Goal: Use online tool/utility: Utilize a website feature to perform a specific function

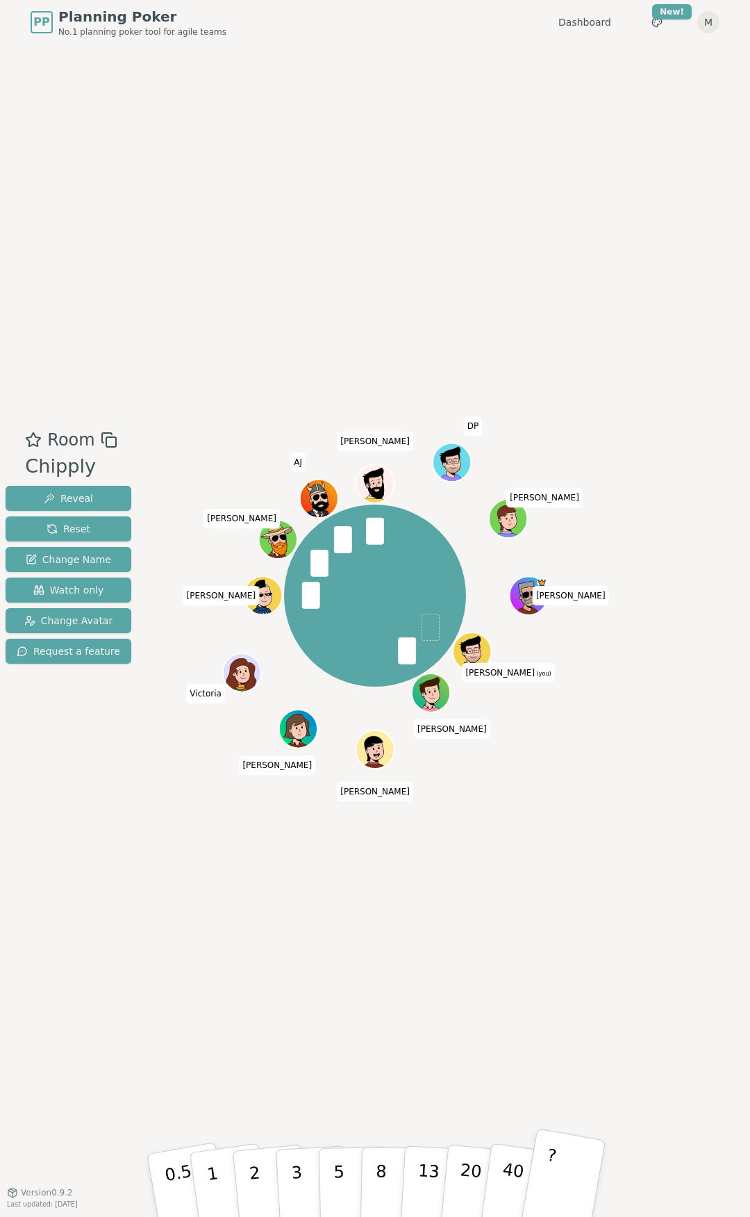
click at [570, 549] on button "?" at bounding box center [563, 1185] width 87 height 115
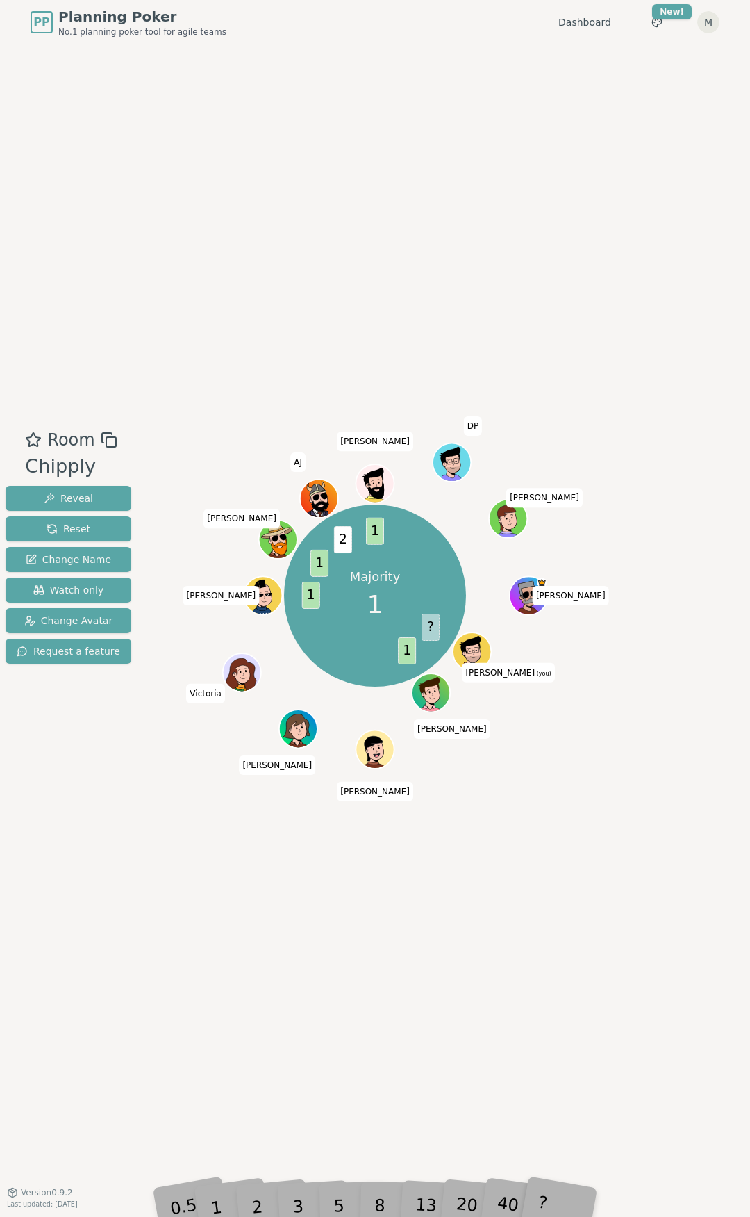
click at [214, 549] on div "1" at bounding box center [230, 1185] width 48 height 54
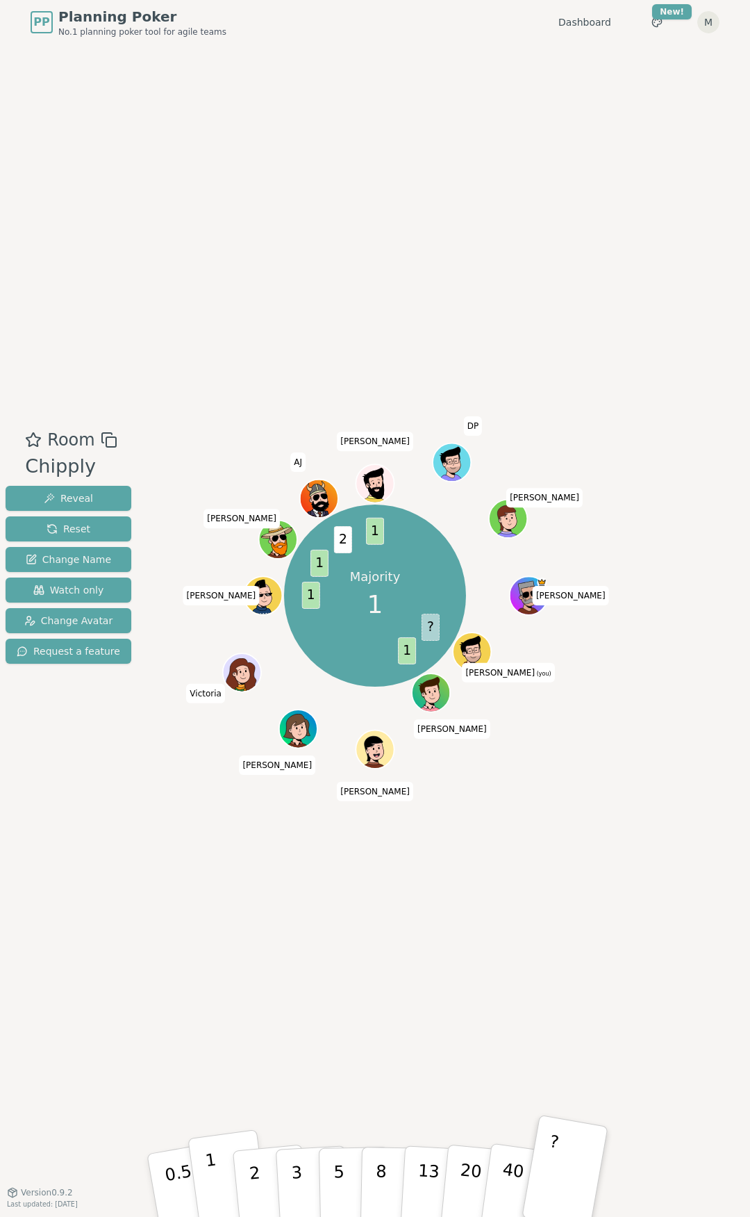
click at [221, 549] on button "1" at bounding box center [229, 1185] width 83 height 113
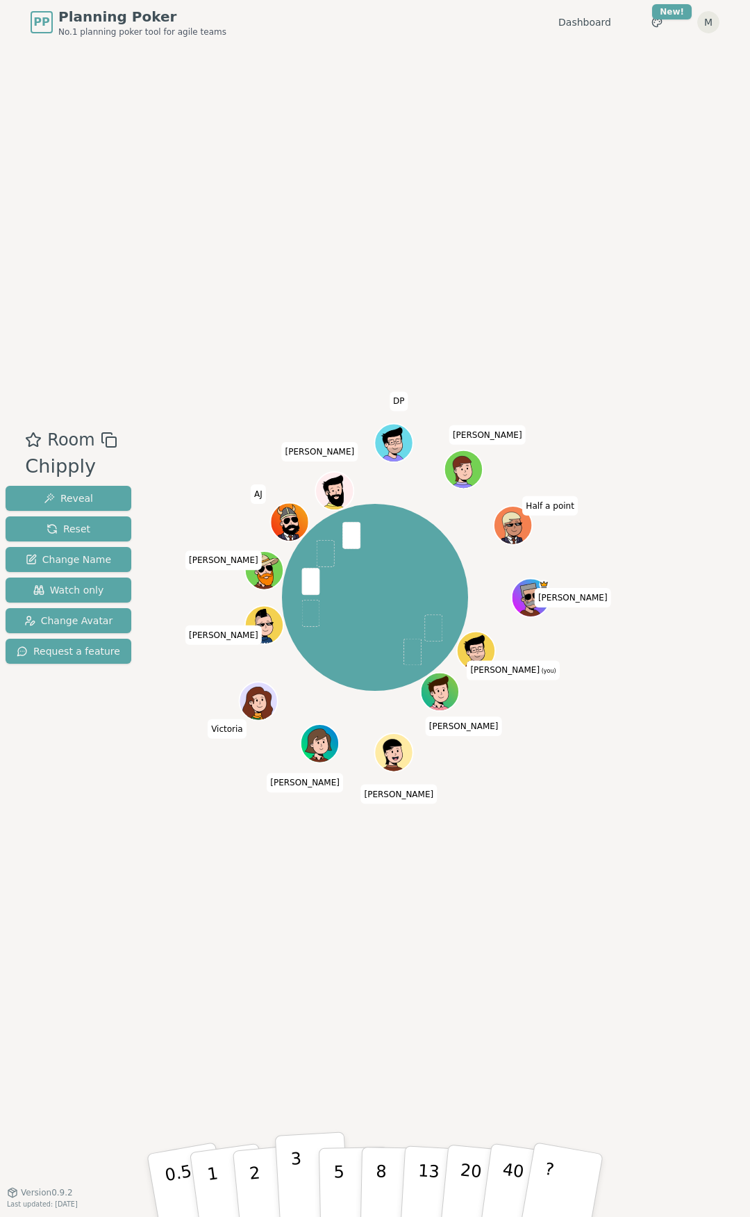
click at [288, 549] on button "3" at bounding box center [313, 1185] width 76 height 108
click at [211, 549] on p "1" at bounding box center [214, 1187] width 21 height 76
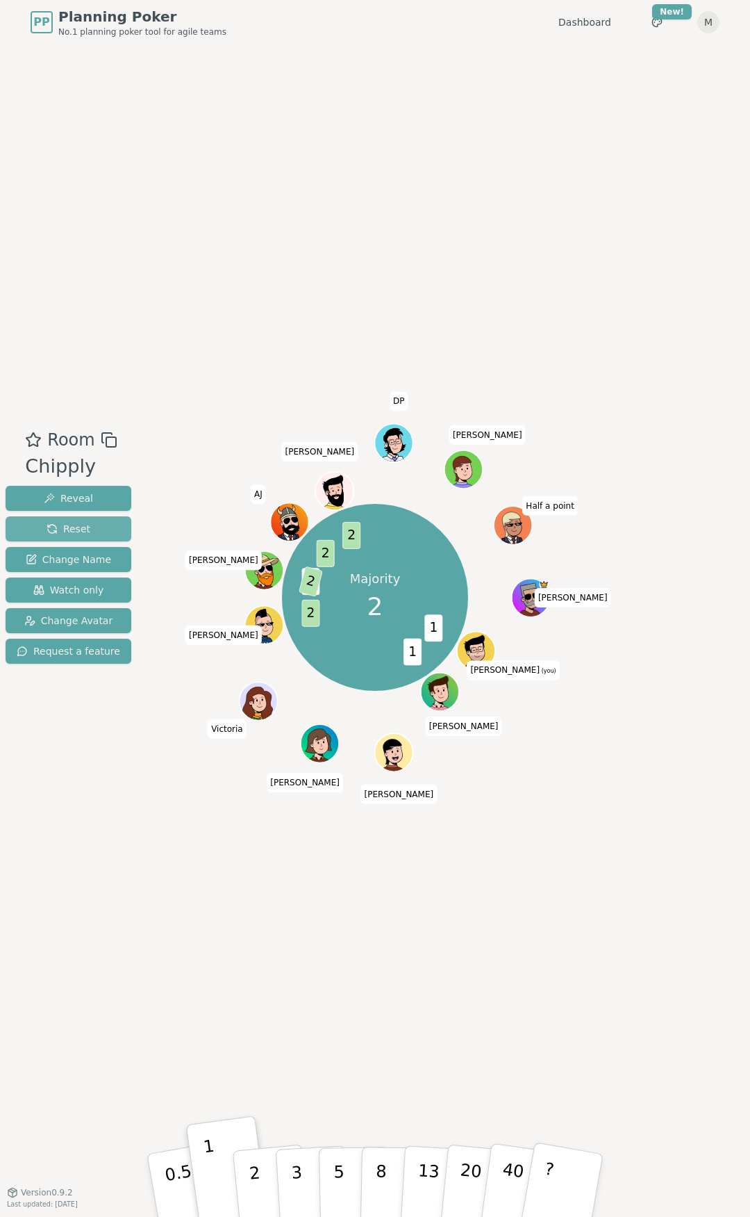
click at [99, 525] on button "Reset" at bounding box center [69, 528] width 126 height 25
click at [249, 549] on button "2" at bounding box center [270, 1185] width 79 height 110
click at [224, 549] on button "1" at bounding box center [229, 1185] width 83 height 113
click at [101, 496] on button "Reveal" at bounding box center [69, 498] width 126 height 25
click at [79, 527] on span "Reset" at bounding box center [69, 529] width 44 height 14
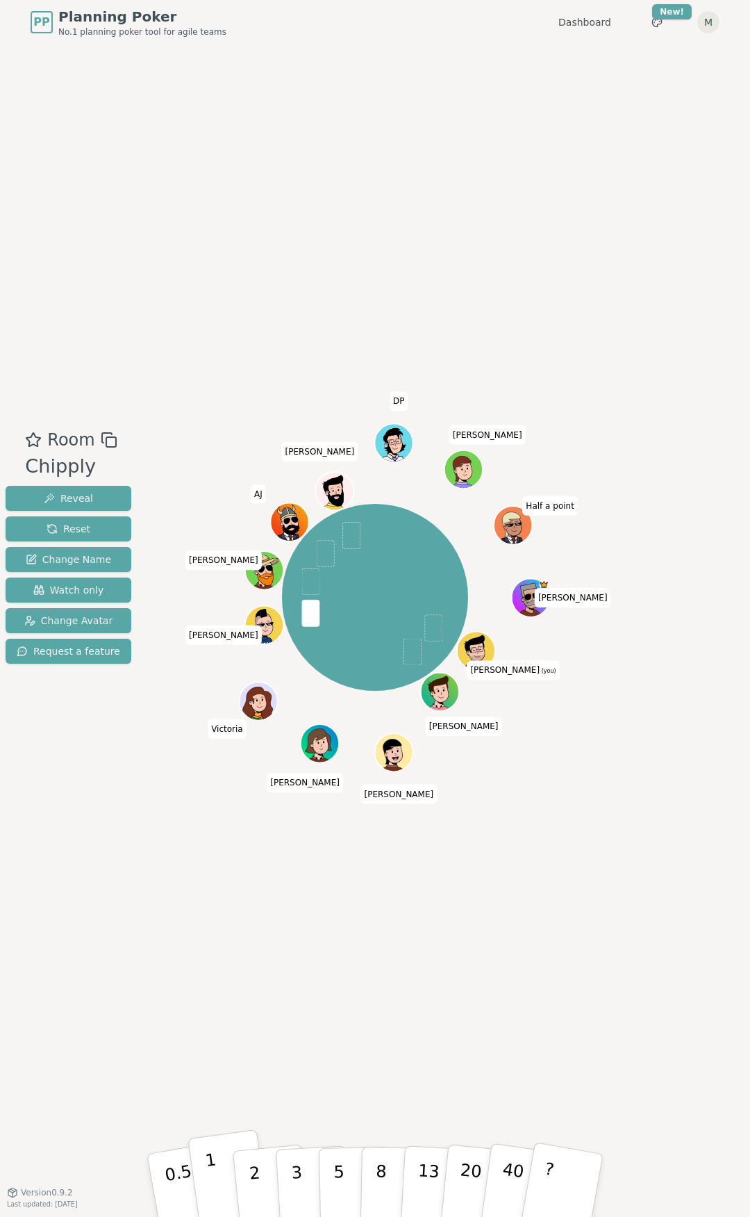
click at [214, 549] on p "1" at bounding box center [214, 1187] width 21 height 76
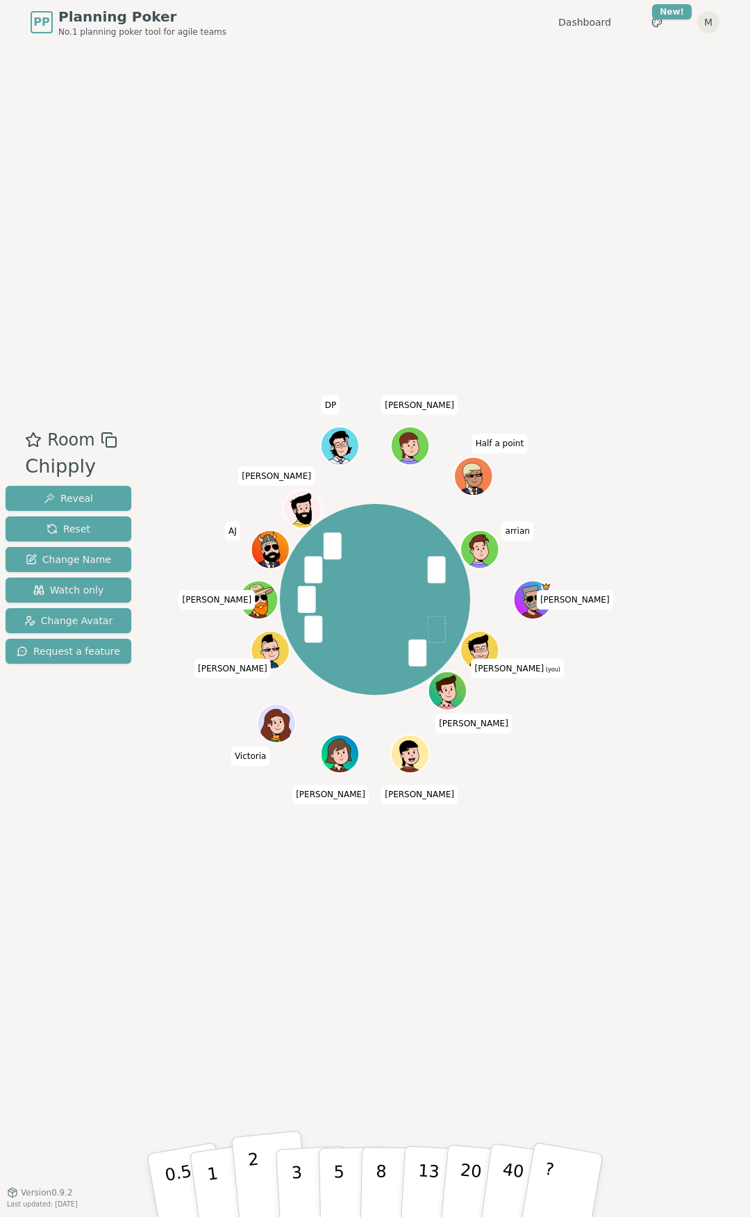
click at [268, 549] on button "2" at bounding box center [270, 1185] width 79 height 110
click at [295, 549] on p "3" at bounding box center [297, 1187] width 15 height 76
click at [336, 549] on p "5" at bounding box center [340, 1185] width 12 height 75
click at [388, 549] on button "8" at bounding box center [397, 1186] width 72 height 106
click at [312, 549] on button "3" at bounding box center [313, 1185] width 76 height 108
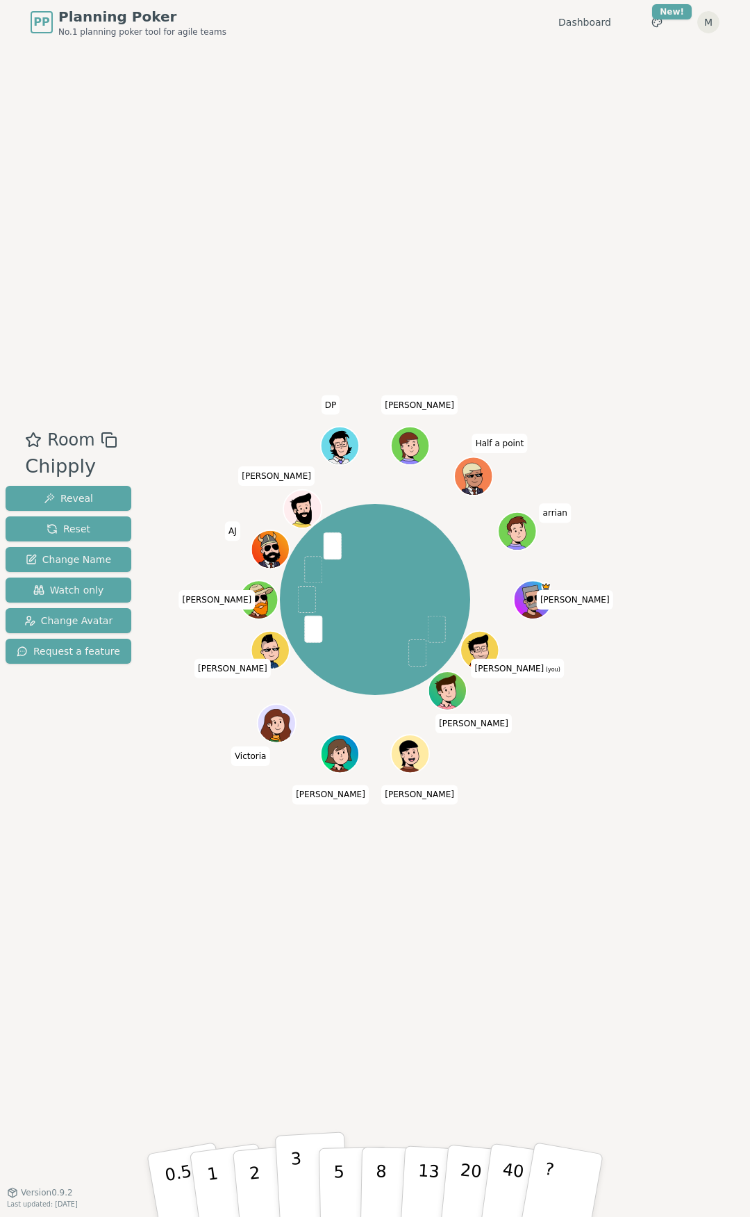
click at [291, 549] on button "3" at bounding box center [313, 1185] width 76 height 108
click at [344, 549] on button "5" at bounding box center [355, 1186] width 72 height 106
click at [302, 549] on button "3" at bounding box center [313, 1185] width 76 height 108
click at [300, 549] on button "3" at bounding box center [313, 1185] width 76 height 108
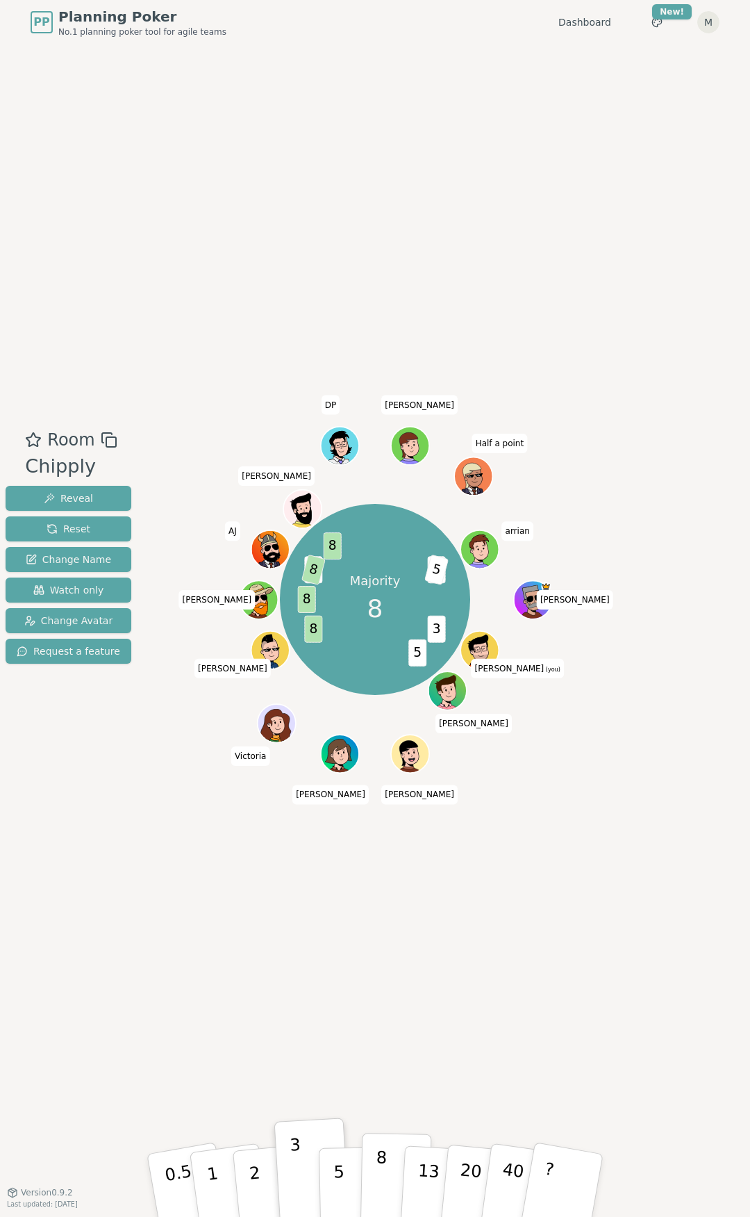
click at [371, 549] on button "8" at bounding box center [397, 1186] width 72 height 106
click at [326, 549] on button "5" at bounding box center [355, 1186] width 72 height 106
click at [375, 549] on button "8" at bounding box center [397, 1186] width 72 height 106
click at [295, 549] on p "3" at bounding box center [297, 1187] width 15 height 76
click at [67, 528] on span "Reset" at bounding box center [69, 529] width 44 height 14
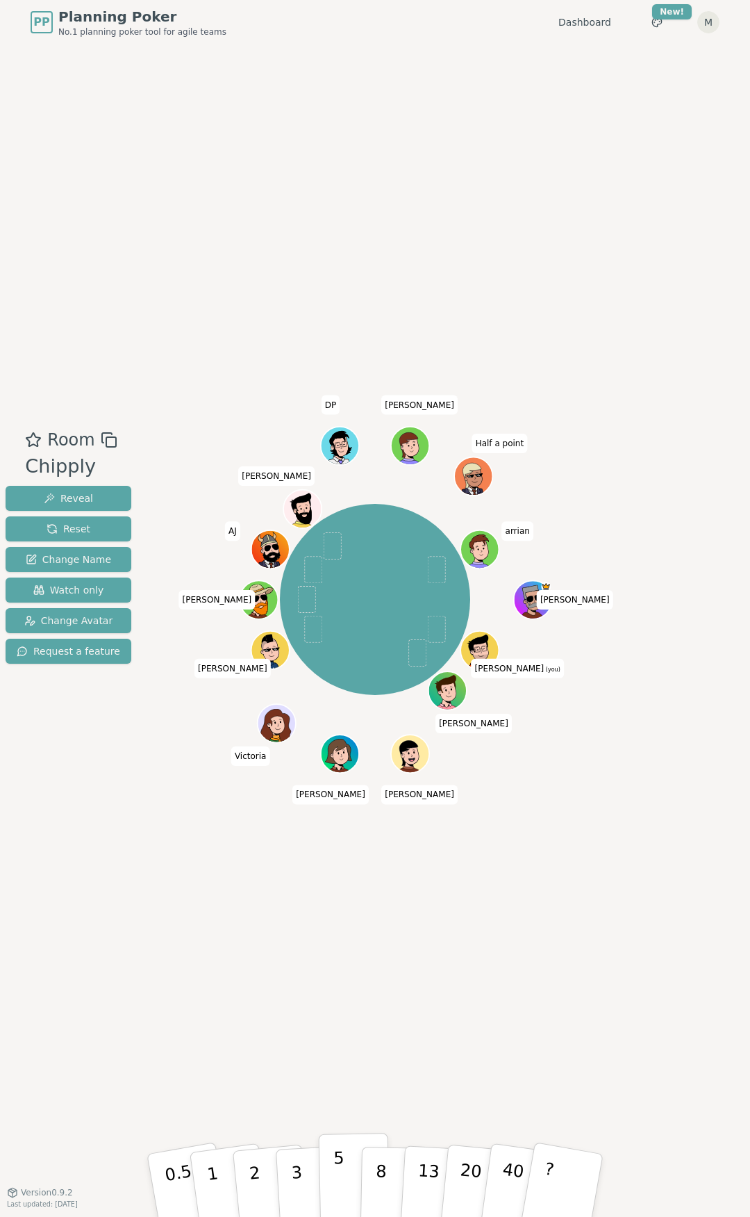
click at [338, 549] on p "5" at bounding box center [340, 1185] width 12 height 75
click at [375, 549] on button "8" at bounding box center [397, 1186] width 72 height 106
